Goal: Task Accomplishment & Management: Use online tool/utility

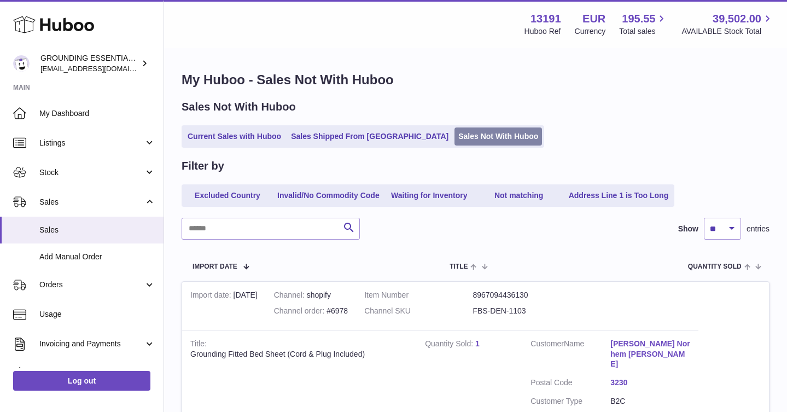
click at [455, 130] on link "Sales Not With Huboo" at bounding box center [499, 136] width 88 height 18
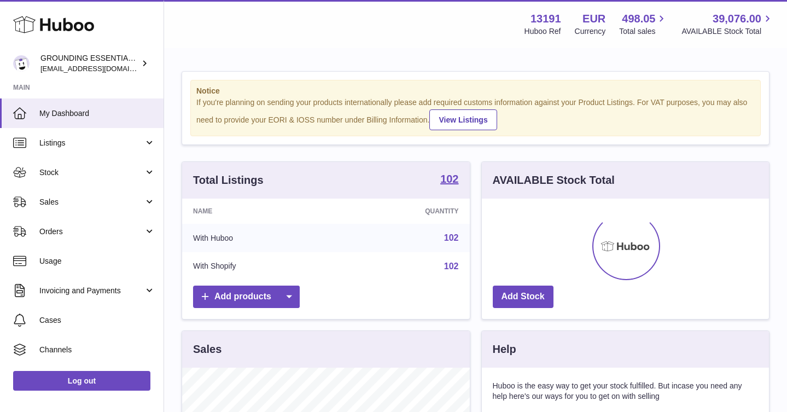
scroll to position [171, 287]
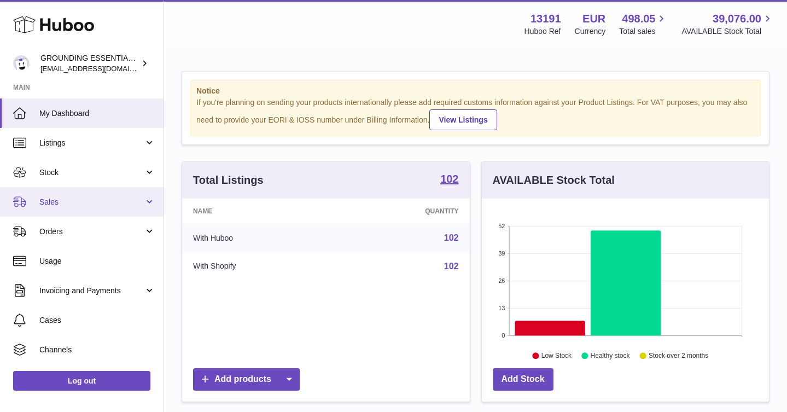
click at [75, 205] on span "Sales" at bounding box center [91, 202] width 104 height 10
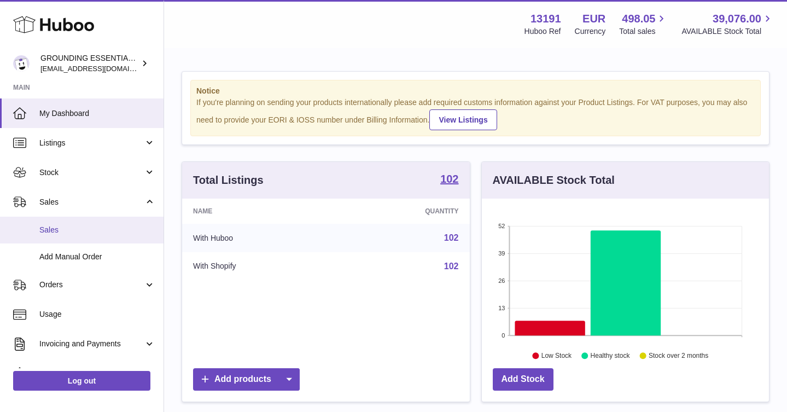
click at [85, 233] on span "Sales" at bounding box center [97, 230] width 116 height 10
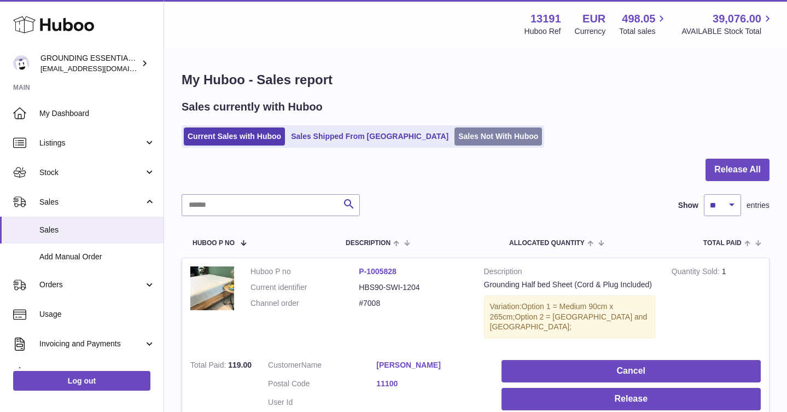
click at [455, 133] on link "Sales Not With Huboo" at bounding box center [499, 136] width 88 height 18
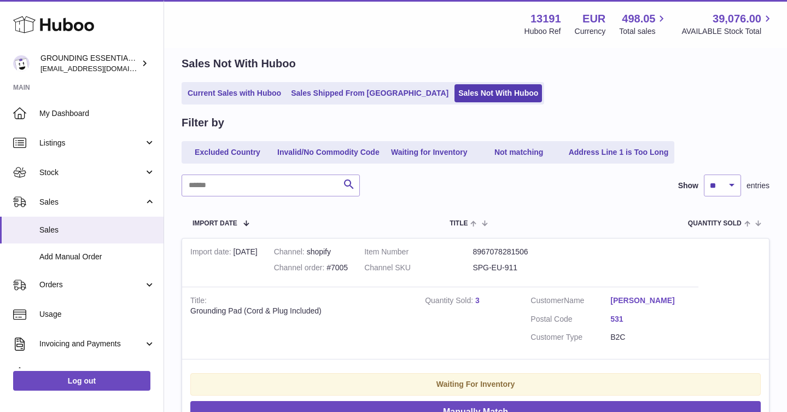
scroll to position [97, 0]
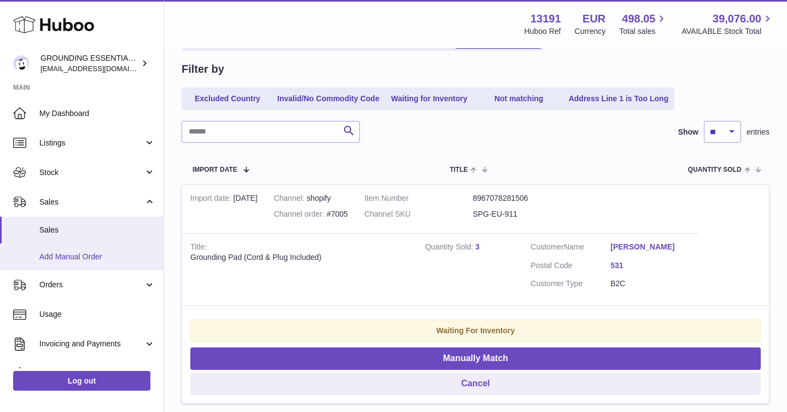
click at [83, 259] on span "Add Manual Order" at bounding box center [97, 257] width 116 height 10
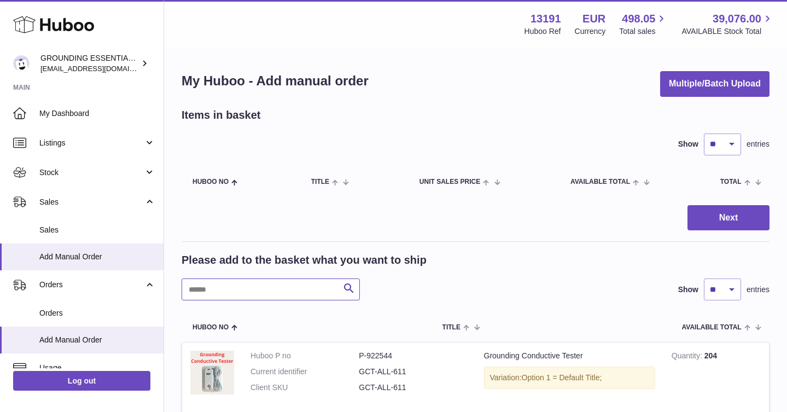
click at [222, 284] on input "text" at bounding box center [271, 289] width 178 height 22
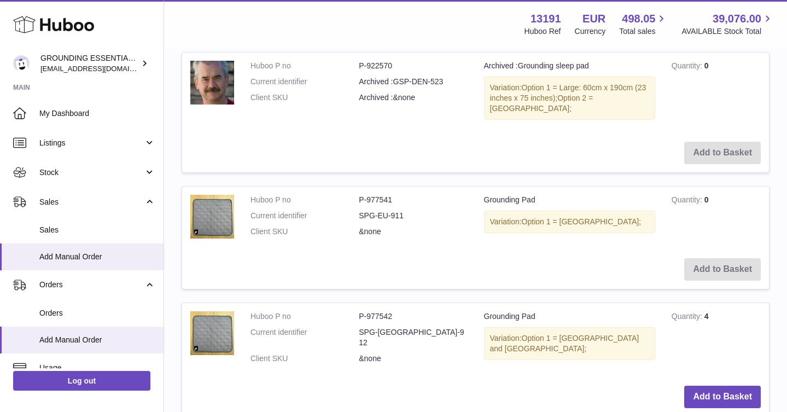
scroll to position [1332, 0]
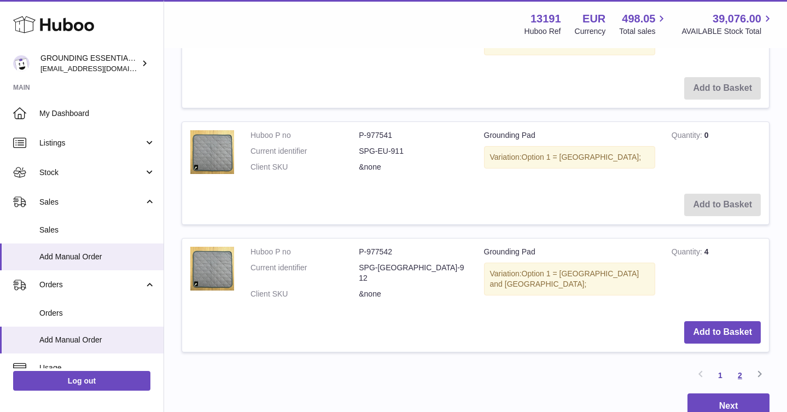
type input "***"
click at [740, 365] on link "2" at bounding box center [740, 375] width 20 height 20
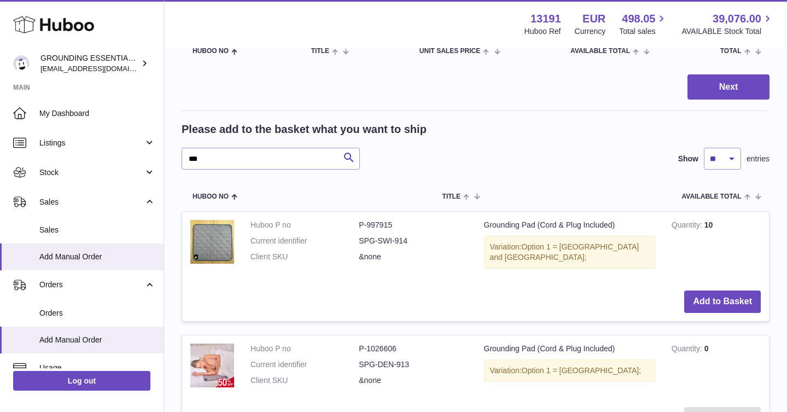
scroll to position [133, 0]
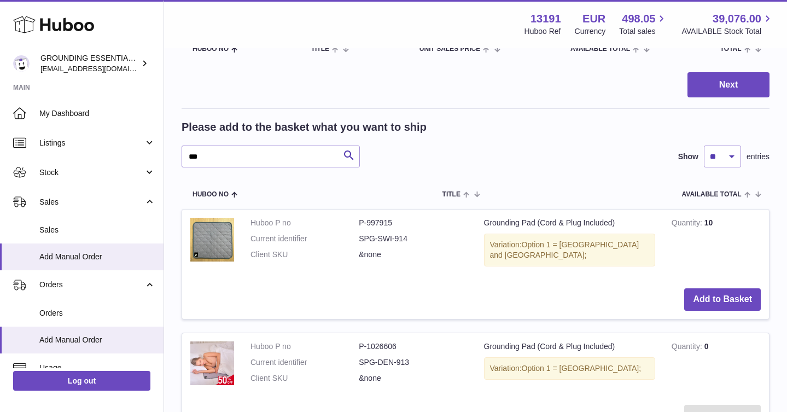
click at [393, 239] on dd "SPG-SWI-914" at bounding box center [413, 239] width 108 height 10
copy dl "SPG-SWI-914"
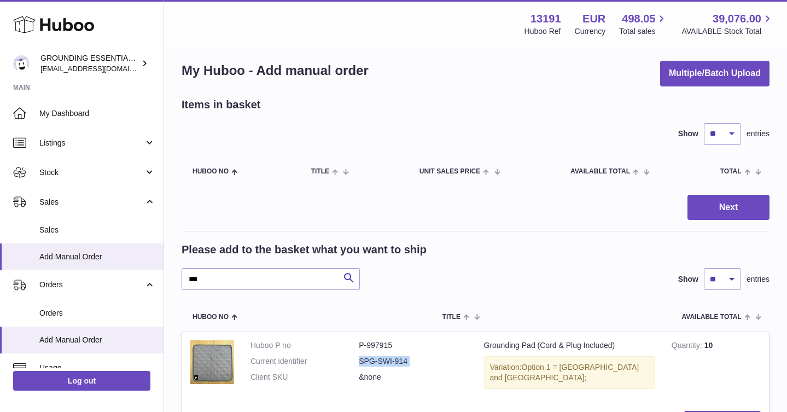
scroll to position [0, 0]
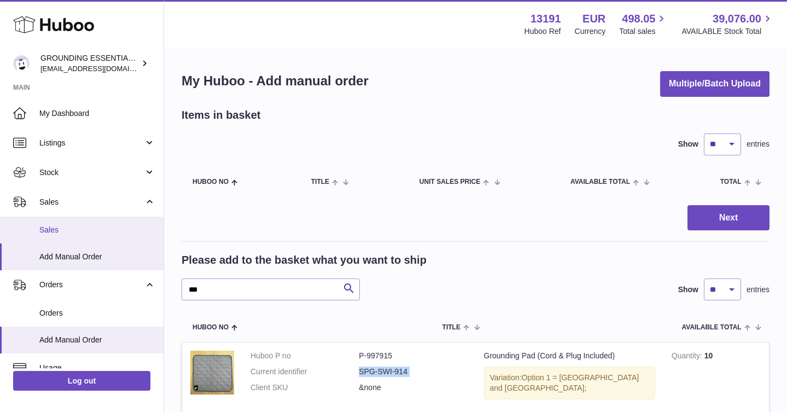
click at [94, 226] on span "Sales" at bounding box center [97, 230] width 116 height 10
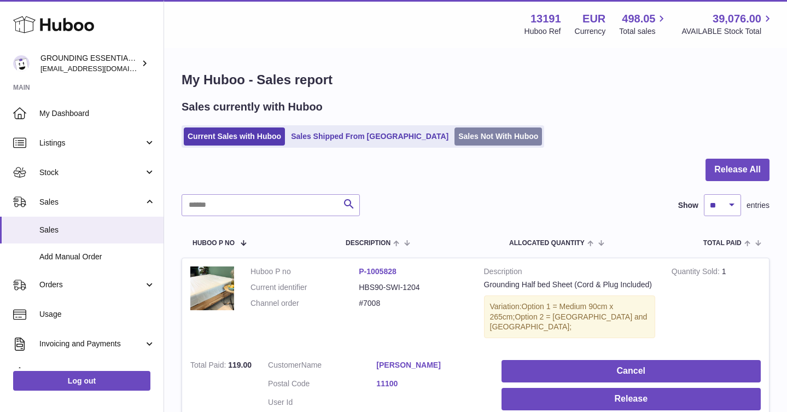
click at [455, 136] on link "Sales Not With Huboo" at bounding box center [499, 136] width 88 height 18
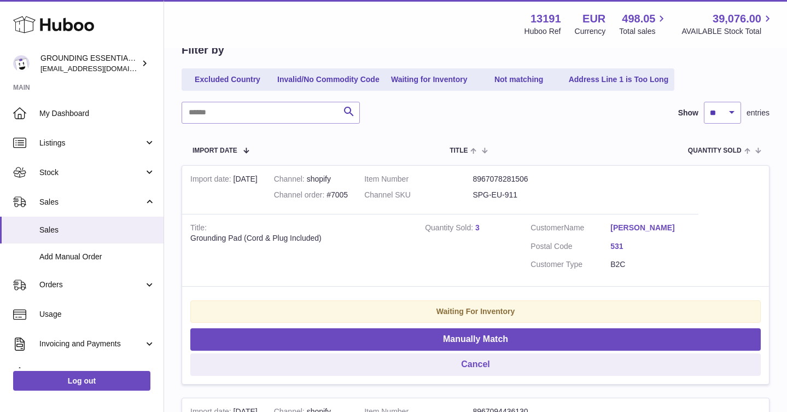
scroll to position [135, 0]
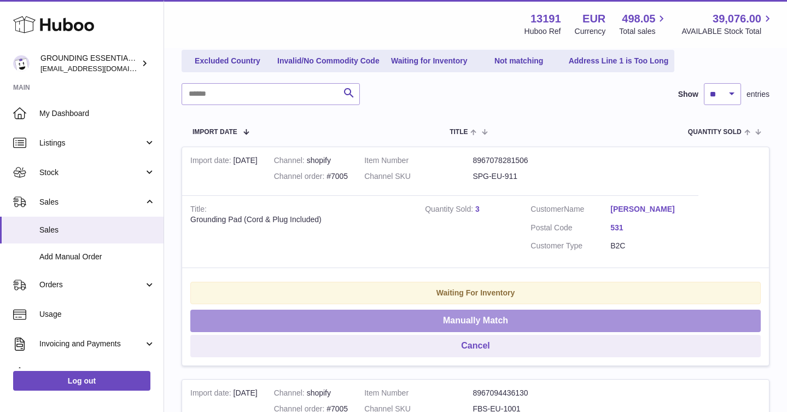
click at [625, 330] on button "Manually Match" at bounding box center [475, 321] width 571 height 22
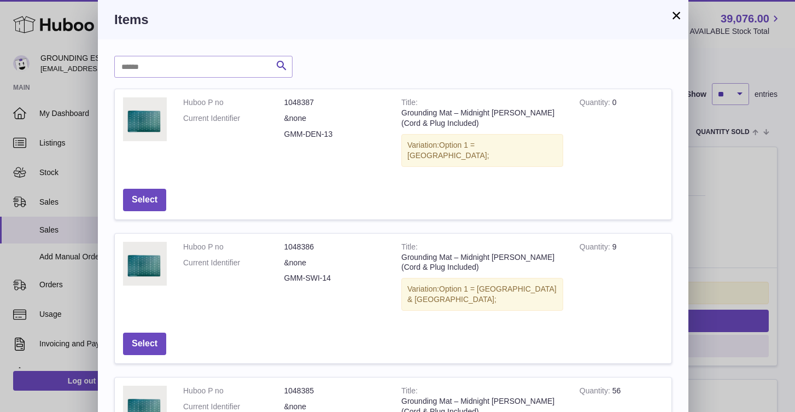
click at [211, 62] on input "text" at bounding box center [203, 67] width 178 height 22
paste input "**********"
type input "**********"
click at [281, 63] on icon "submit" at bounding box center [281, 66] width 13 height 14
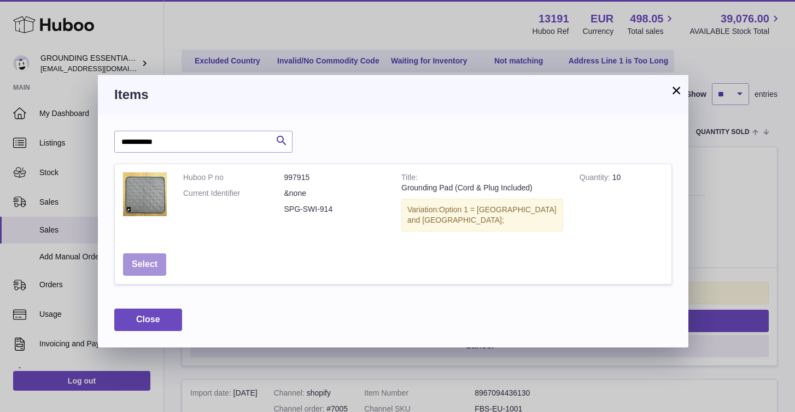
click at [152, 253] on button "Select" at bounding box center [144, 264] width 43 height 22
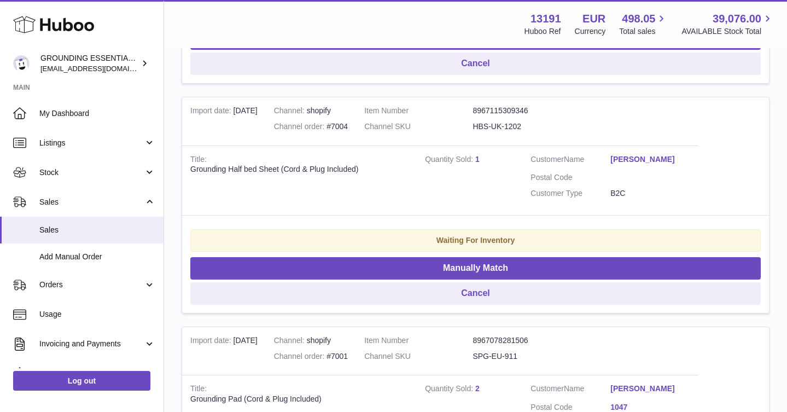
scroll to position [419, 0]
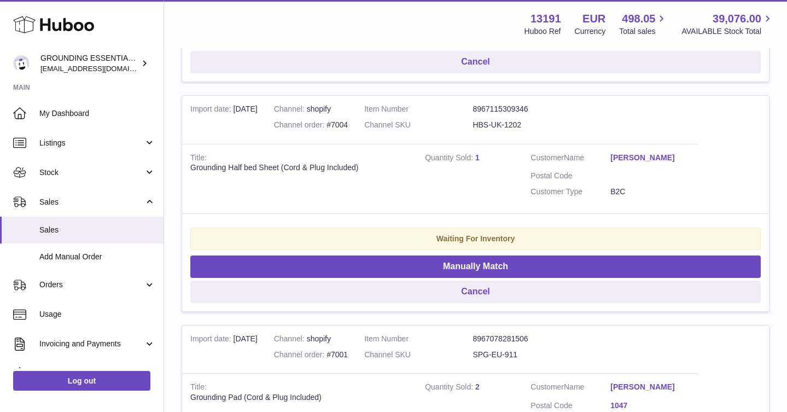
click at [650, 163] on link "Ahmad Harib" at bounding box center [651, 158] width 80 height 10
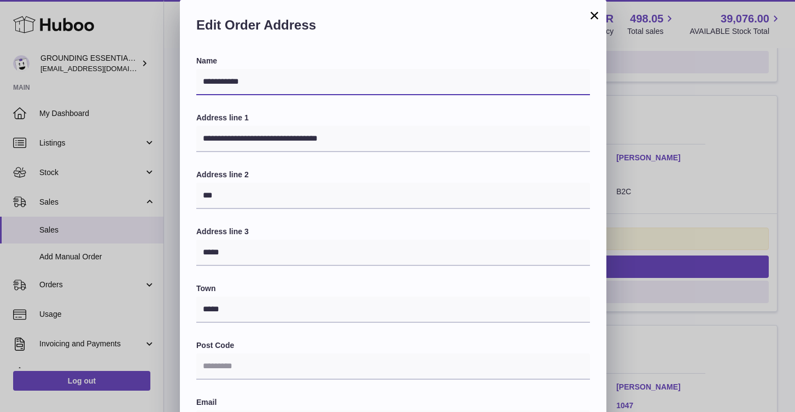
click at [239, 85] on input "**********" at bounding box center [393, 82] width 394 height 26
click at [600, 13] on button "×" at bounding box center [594, 15] width 13 height 13
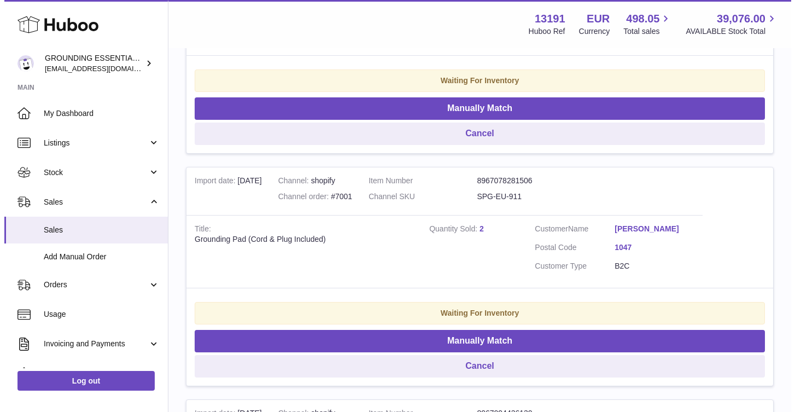
scroll to position [596, 0]
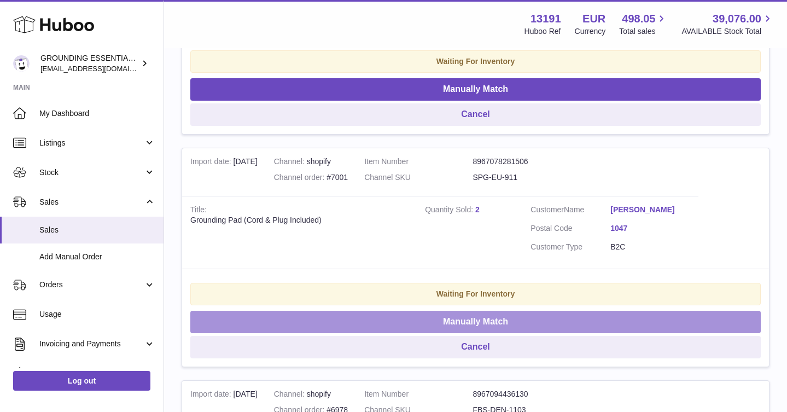
click at [507, 330] on button "Manually Match" at bounding box center [475, 322] width 571 height 22
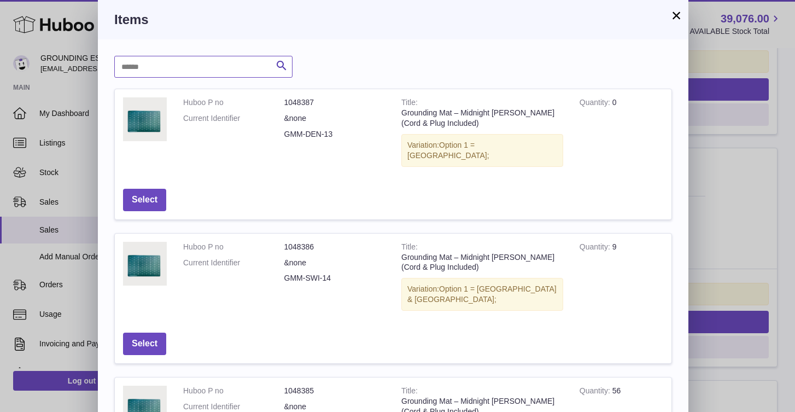
click at [178, 69] on input "text" at bounding box center [203, 67] width 178 height 22
type input "***"
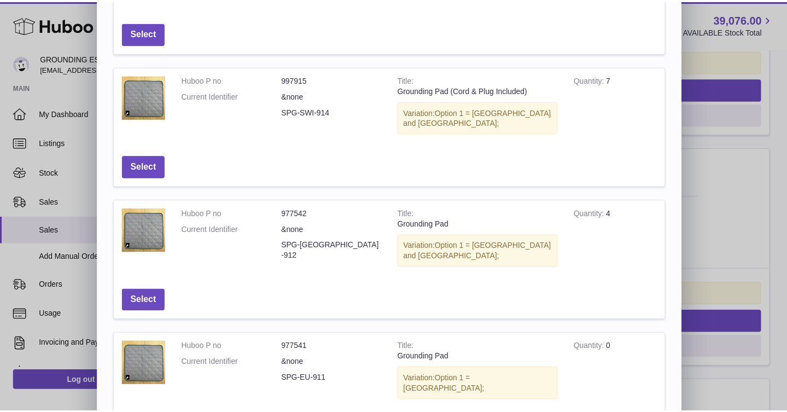
scroll to position [166, 0]
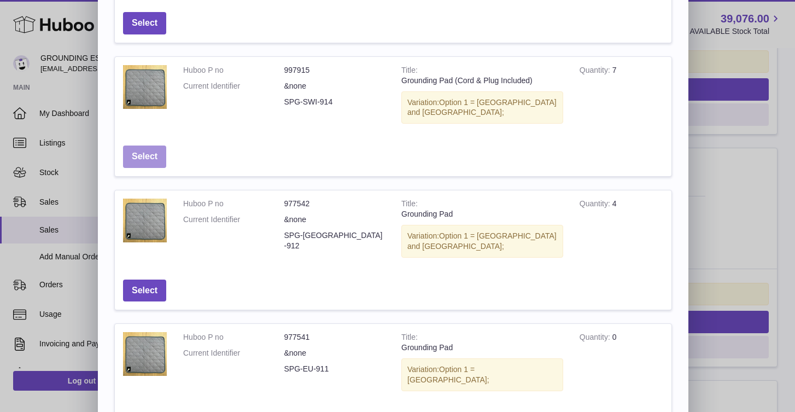
click at [160, 146] on button "Select" at bounding box center [144, 157] width 43 height 22
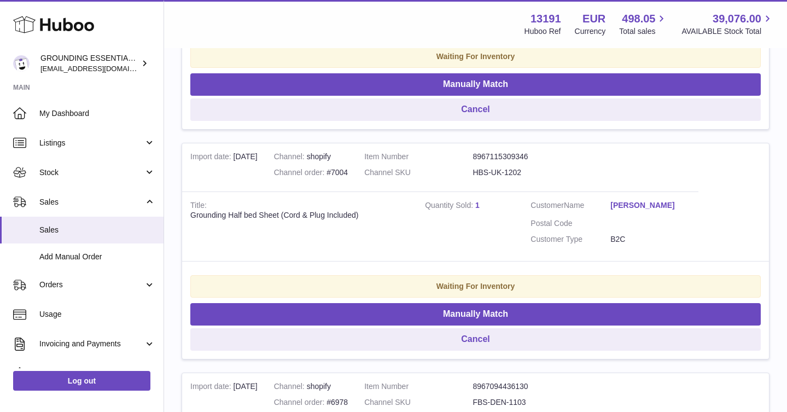
scroll to position [374, 0]
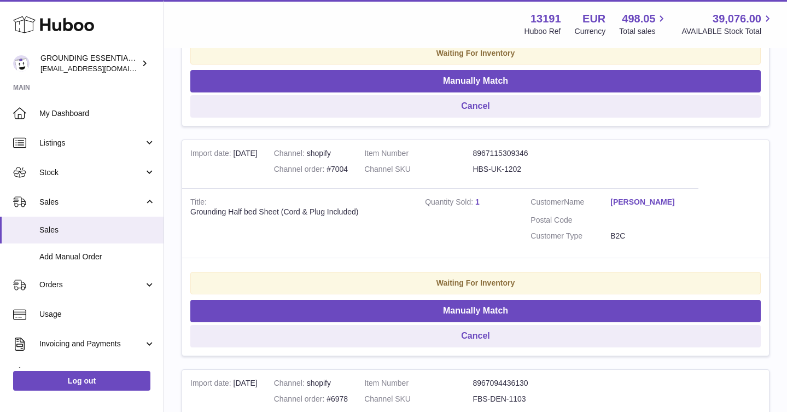
click at [625, 207] on link "Ahmad Harib" at bounding box center [651, 202] width 80 height 10
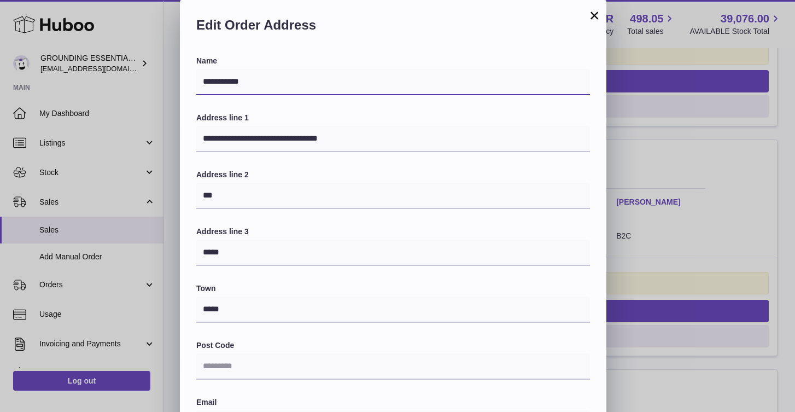
click at [248, 81] on input "**********" at bounding box center [393, 82] width 394 height 26
click at [598, 16] on button "×" at bounding box center [594, 15] width 13 height 13
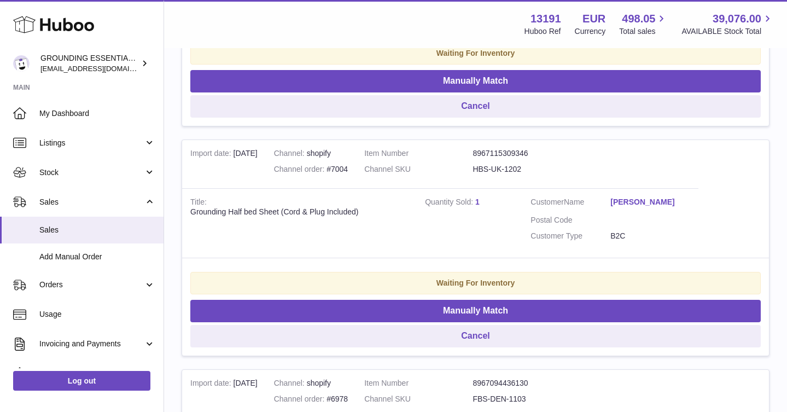
scroll to position [0, 0]
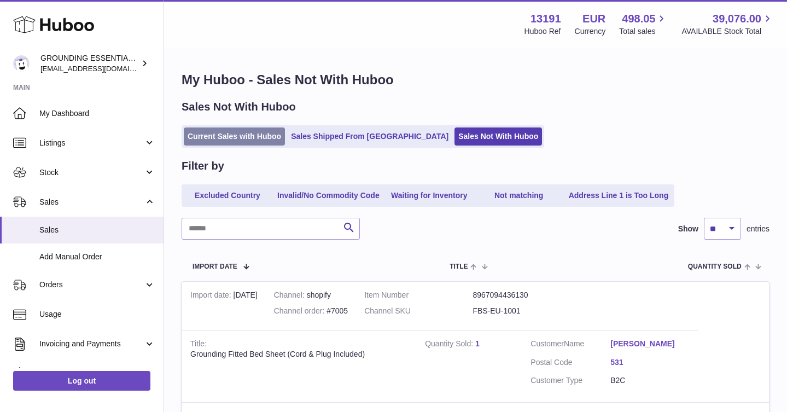
click at [211, 132] on link "Current Sales with Huboo" at bounding box center [234, 136] width 101 height 18
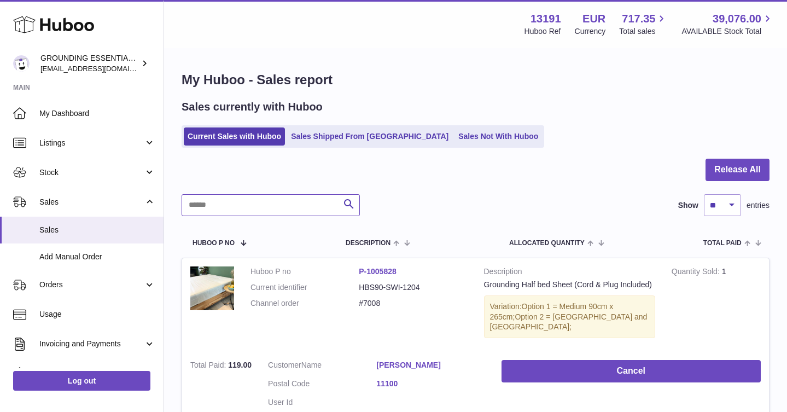
click at [226, 199] on input "text" at bounding box center [271, 205] width 178 height 22
paste input "**********"
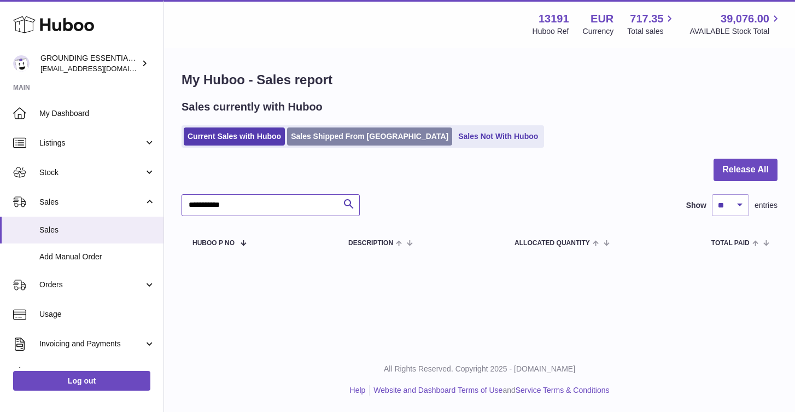
type input "**********"
